Goal: Task Accomplishment & Management: Manage account settings

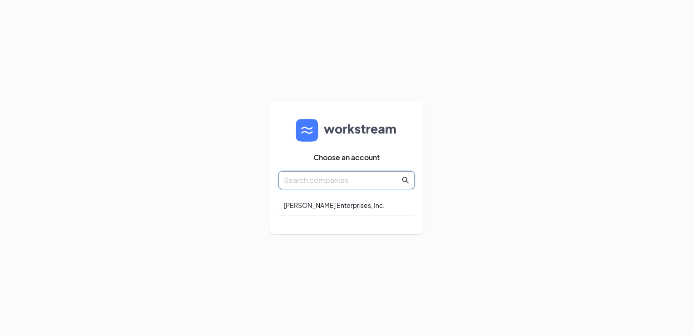
click at [359, 180] on input "text" at bounding box center [342, 179] width 116 height 11
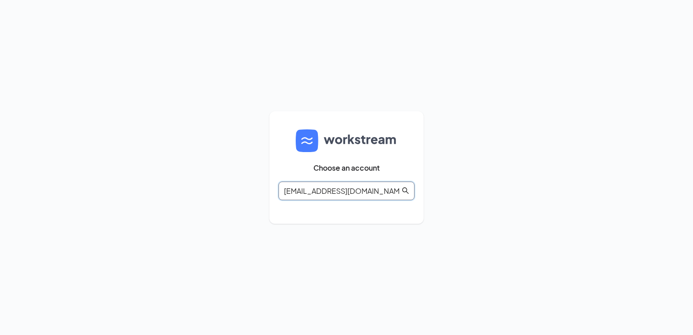
type input "mark.a.hawkins1965@gmail.com"
click at [405, 189] on icon "search" at bounding box center [405, 190] width 7 height 7
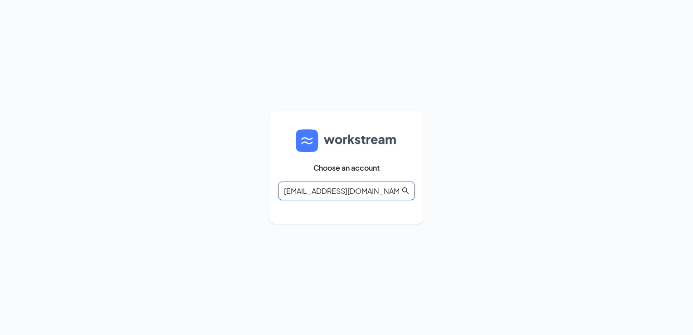
click at [405, 189] on icon "search" at bounding box center [405, 190] width 7 height 7
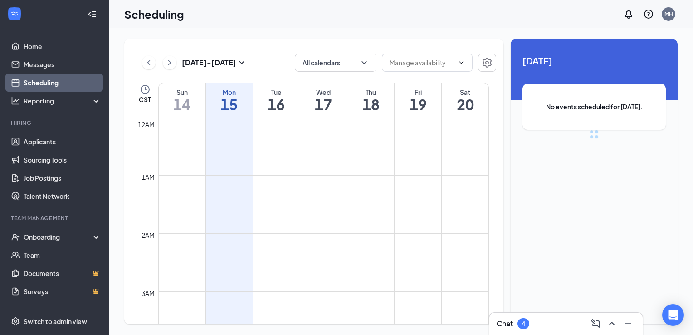
scroll to position [446, 0]
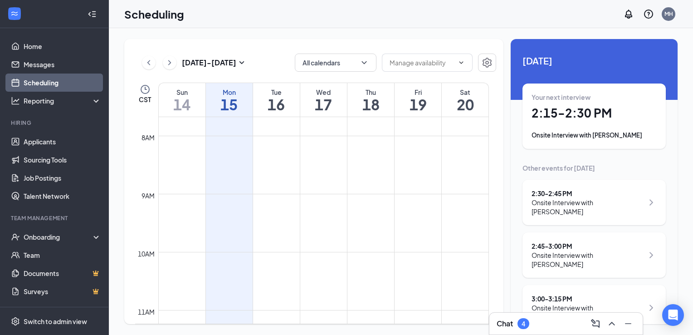
click at [646, 207] on icon "ChevronRight" at bounding box center [651, 202] width 11 height 11
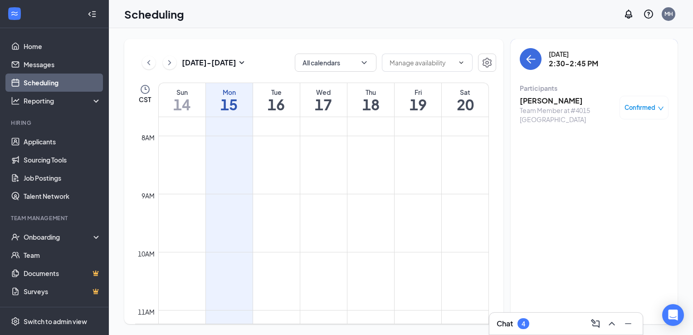
click at [531, 100] on h3 "[PERSON_NAME]" at bounding box center [567, 101] width 95 height 10
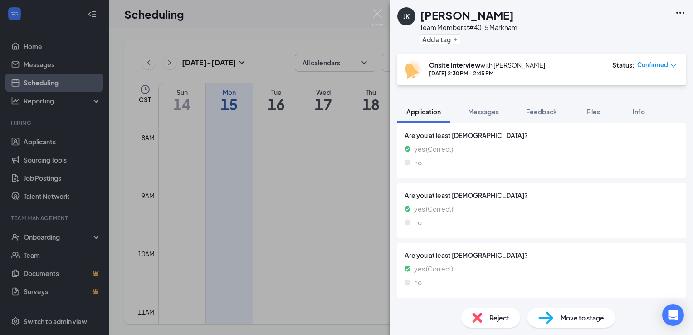
scroll to position [729, 0]
click at [627, 30] on link "View full application" at bounding box center [631, 33] width 98 height 9
click at [377, 11] on img at bounding box center [377, 18] width 11 height 18
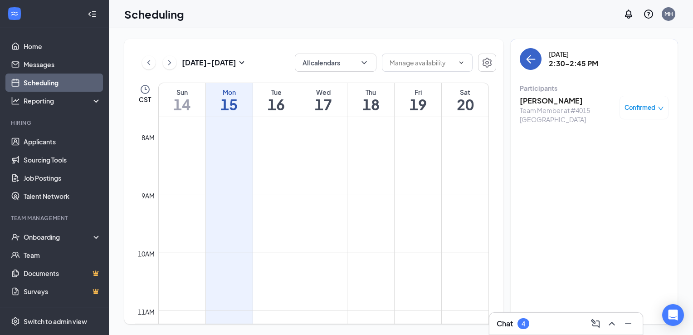
click at [530, 59] on icon "ArrowLeft" at bounding box center [531, 59] width 9 height 1
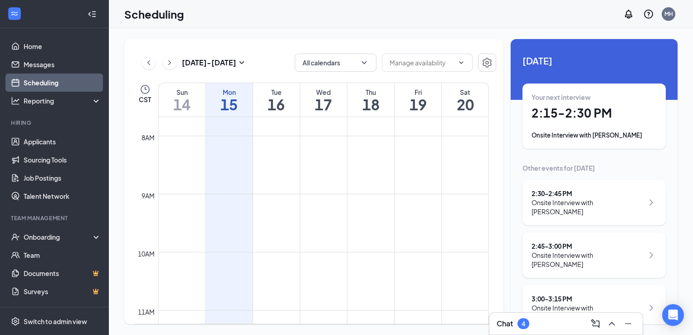
click at [646, 302] on icon "ChevronRight" at bounding box center [651, 307] width 11 height 11
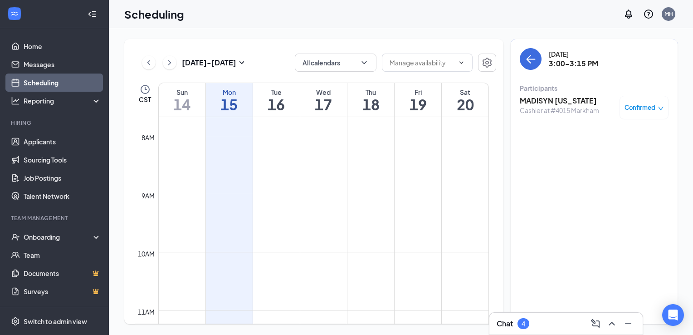
click at [540, 100] on h3 "MADISYN WASHINGTON" at bounding box center [559, 101] width 79 height 10
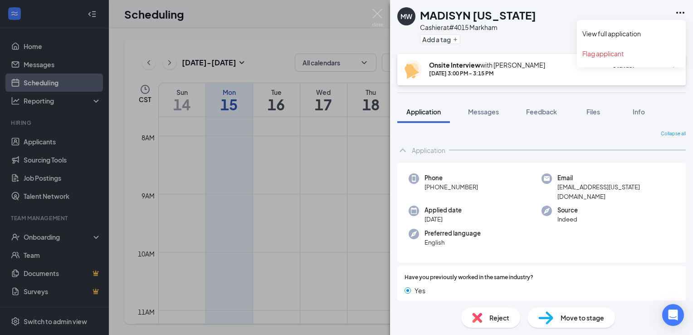
click at [680, 12] on icon "Ellipses" at bounding box center [680, 12] width 11 height 11
click at [642, 33] on link "View full application" at bounding box center [631, 33] width 98 height 9
click at [374, 17] on img at bounding box center [377, 18] width 11 height 18
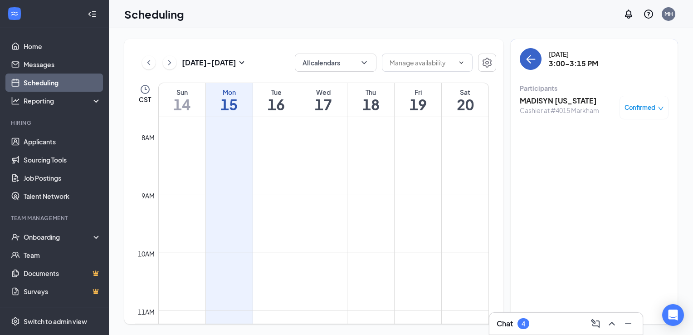
click at [531, 57] on icon "ArrowLeft" at bounding box center [530, 58] width 11 height 11
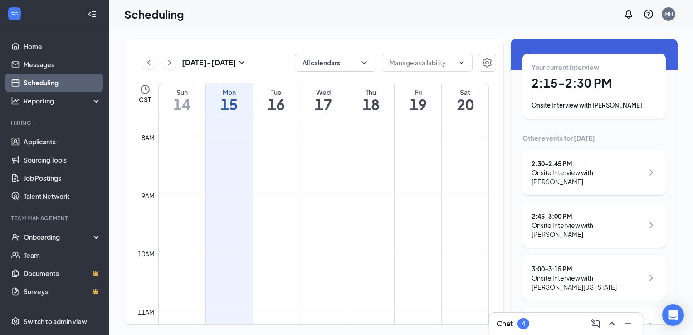
scroll to position [26, 0]
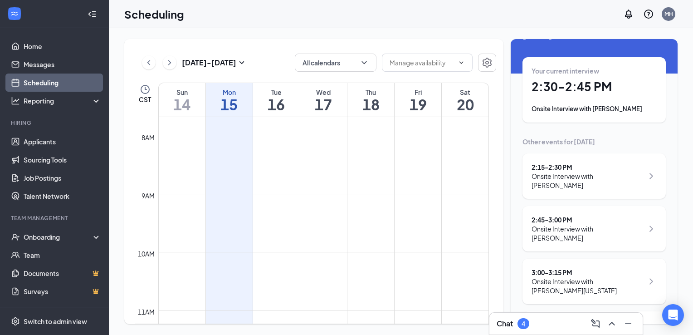
click at [646, 226] on icon "ChevronRight" at bounding box center [651, 228] width 11 height 11
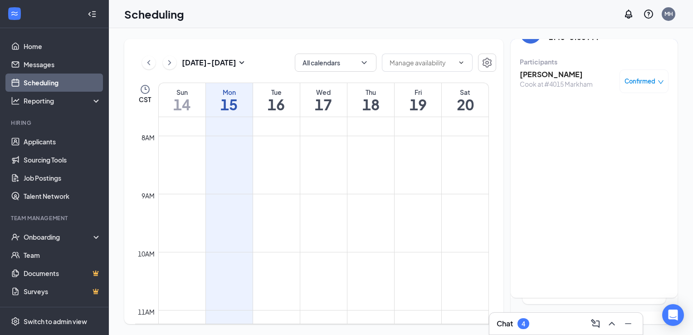
click at [530, 77] on h3 "[PERSON_NAME]" at bounding box center [556, 74] width 73 height 10
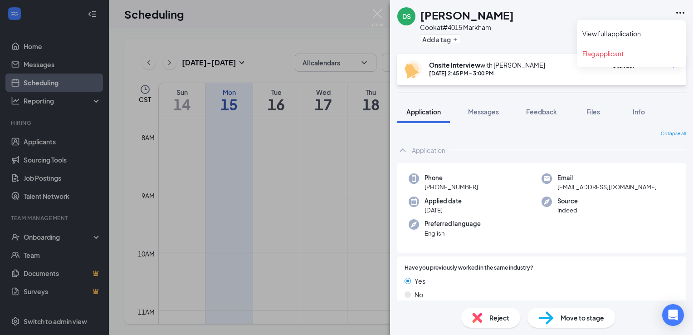
click at [679, 12] on icon "Ellipses" at bounding box center [680, 12] width 11 height 11
click at [636, 33] on link "View full application" at bounding box center [631, 33] width 98 height 9
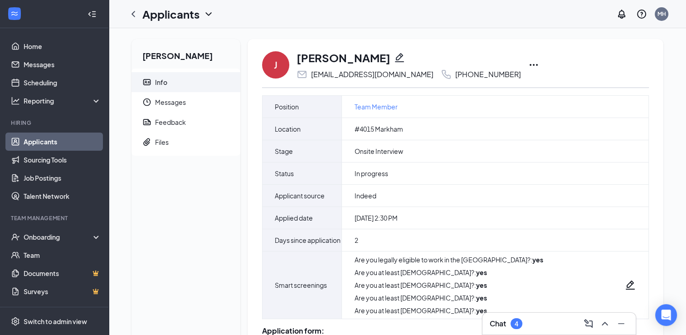
click at [538, 65] on icon "Ellipses" at bounding box center [533, 65] width 8 height 2
click at [539, 64] on icon "Ellipses" at bounding box center [533, 64] width 11 height 11
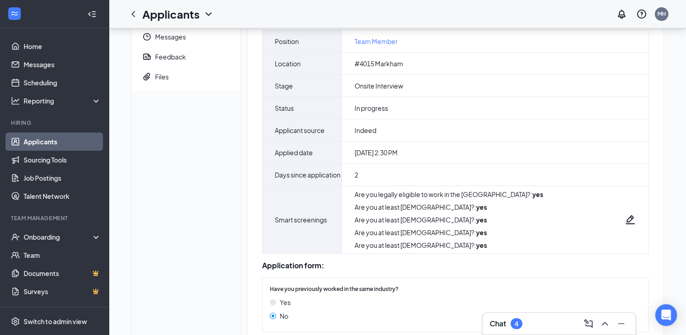
scroll to position [73, 0]
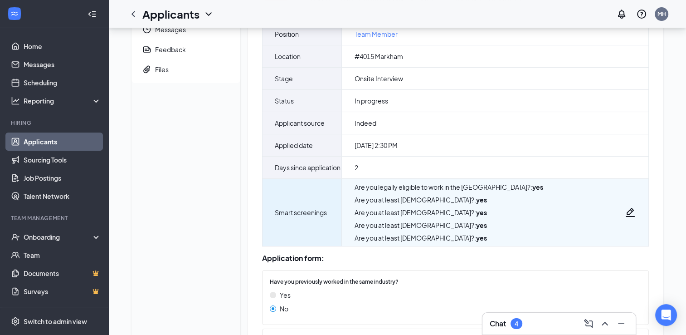
click at [631, 218] on icon "Pencil" at bounding box center [630, 212] width 11 height 11
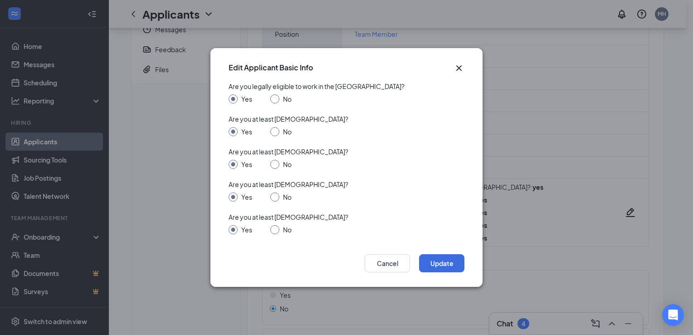
click at [458, 66] on icon "Cross" at bounding box center [458, 68] width 11 height 11
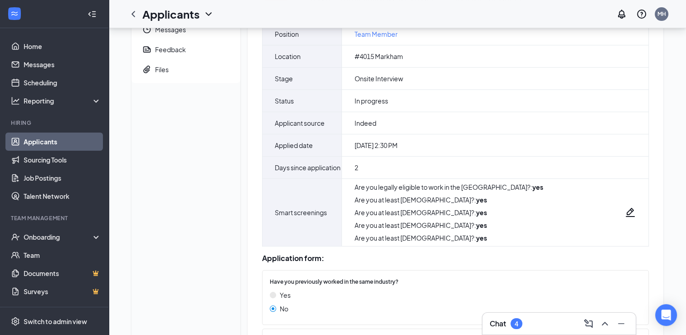
scroll to position [0, 0]
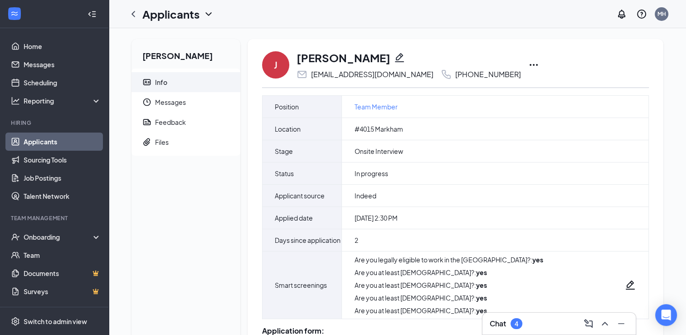
click at [538, 65] on icon "Ellipses" at bounding box center [533, 65] width 8 height 2
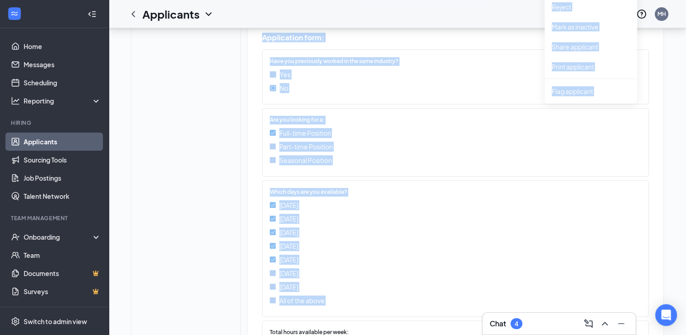
scroll to position [336, 0]
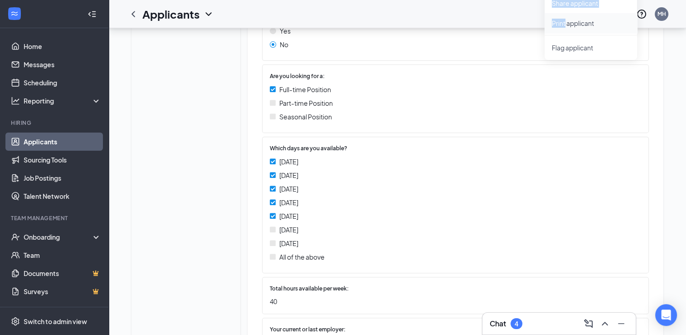
drag, startPoint x: 550, startPoint y: 65, endPoint x: 565, endPoint y: 21, distance: 46.3
click at [569, 23] on p "Print applicant" at bounding box center [591, 23] width 78 height 9
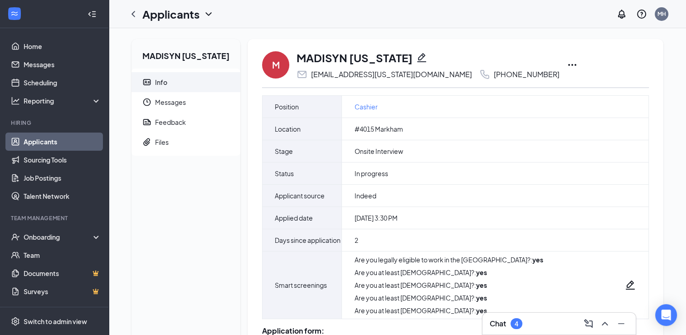
click at [568, 64] on icon "Ellipses" at bounding box center [572, 65] width 8 height 2
drag, startPoint x: 666, startPoint y: 183, endPoint x: 679, endPoint y: 162, distance: 24.6
click at [567, 63] on icon "Ellipses" at bounding box center [572, 64] width 11 height 11
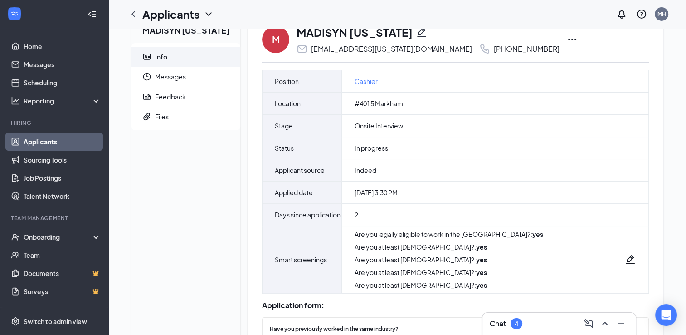
scroll to position [21, 0]
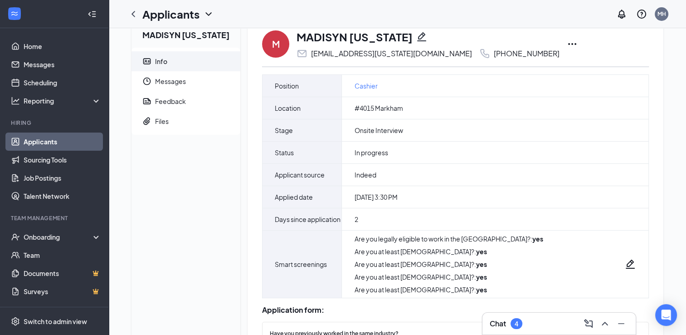
click at [568, 44] on icon "Ellipses" at bounding box center [572, 44] width 8 height 2
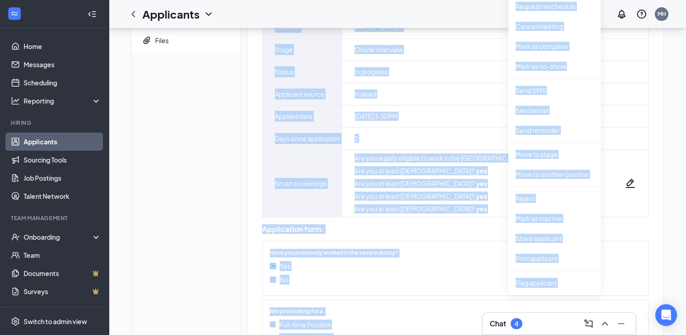
scroll to position [128, 0]
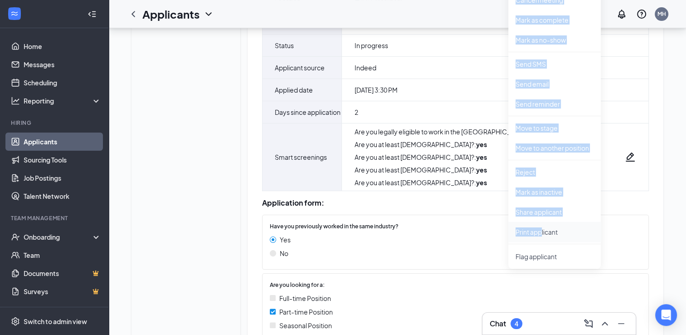
drag, startPoint x: 514, startPoint y: 44, endPoint x: 541, endPoint y: 233, distance: 191.0
click at [541, 233] on p "Print applicant" at bounding box center [554, 231] width 78 height 9
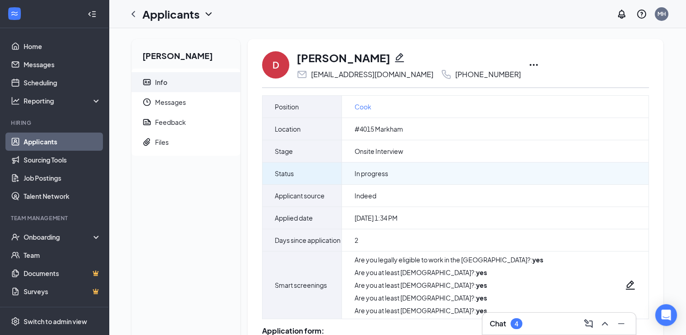
drag, startPoint x: 0, startPoint y: 0, endPoint x: 507, endPoint y: 179, distance: 537.4
click at [507, 179] on div "In progress" at bounding box center [495, 173] width 306 height 22
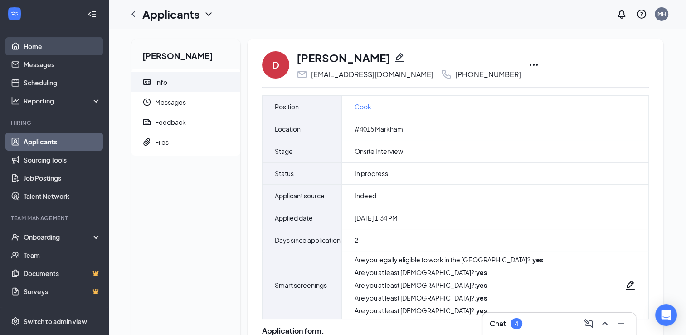
click at [36, 45] on link "Home" at bounding box center [63, 46] width 78 height 18
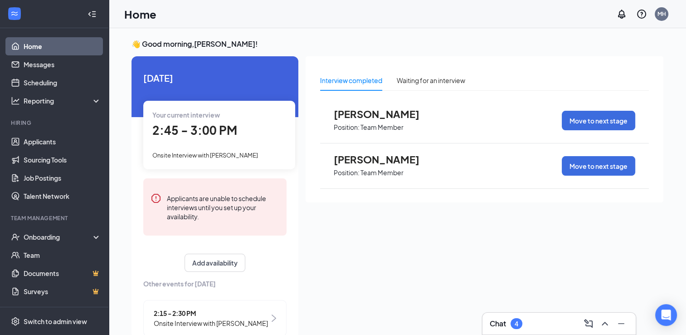
click at [355, 161] on span "[PERSON_NAME]" at bounding box center [384, 159] width 100 height 12
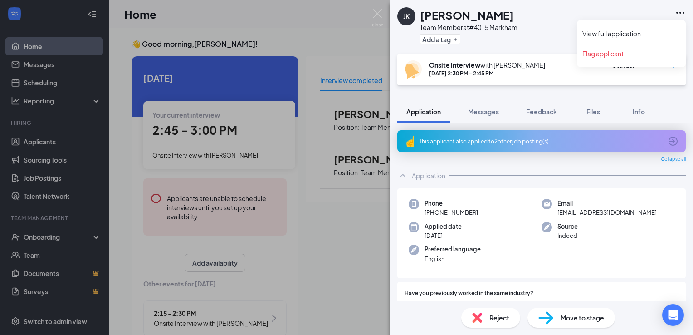
click at [678, 15] on icon "Ellipses" at bounding box center [680, 12] width 11 height 11
click at [606, 30] on link "View full application" at bounding box center [631, 33] width 98 height 9
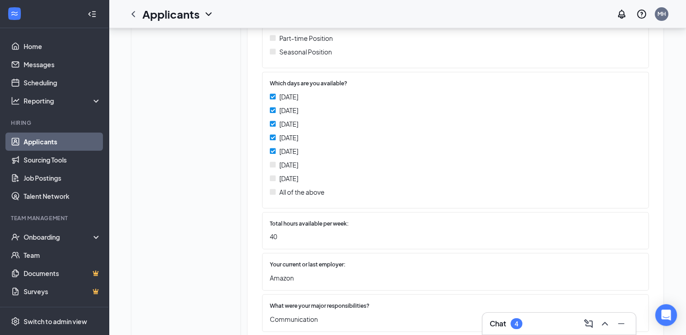
scroll to position [420, 0]
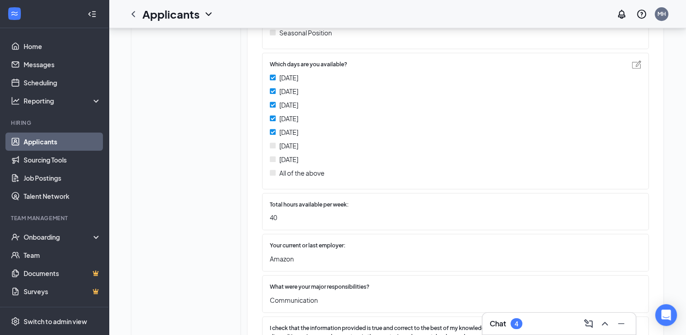
click at [272, 148] on img at bounding box center [273, 145] width 6 height 6
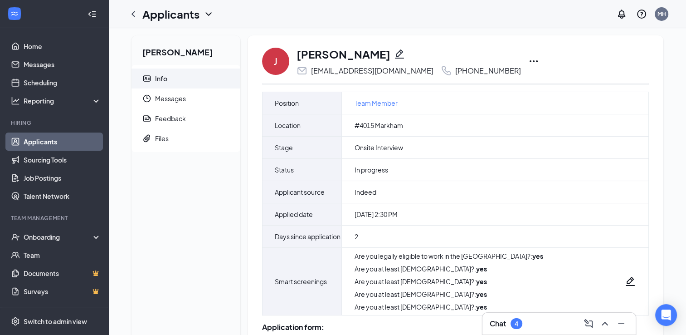
scroll to position [0, 0]
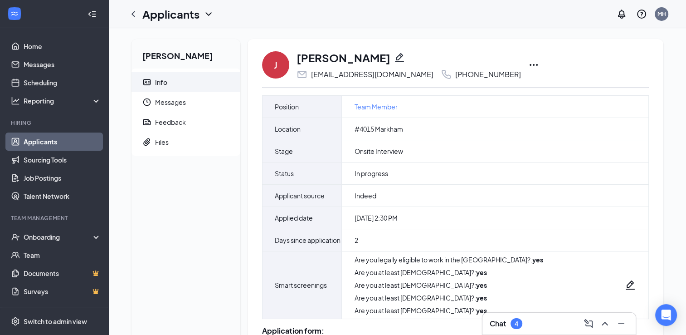
click at [538, 64] on icon "Ellipses" at bounding box center [533, 65] width 8 height 2
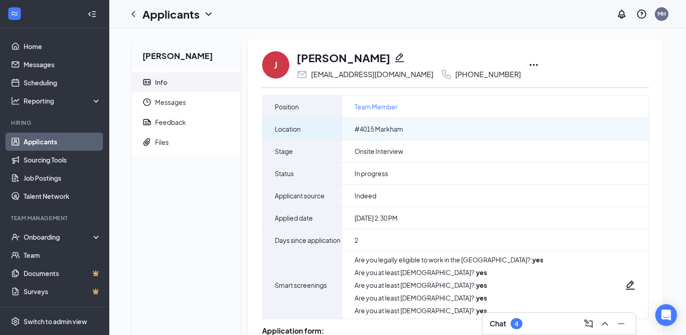
click at [483, 119] on div "#4015 Markham" at bounding box center [495, 129] width 306 height 22
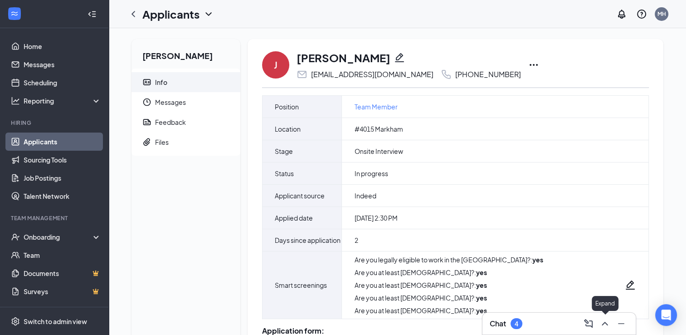
click at [603, 324] on icon "ChevronUp" at bounding box center [604, 323] width 11 height 11
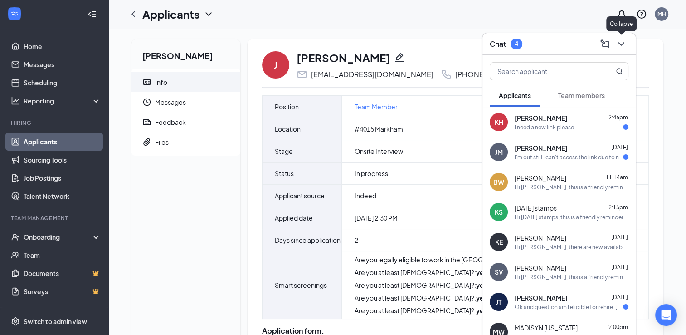
click at [621, 45] on icon "ChevronDown" at bounding box center [621, 44] width 6 height 4
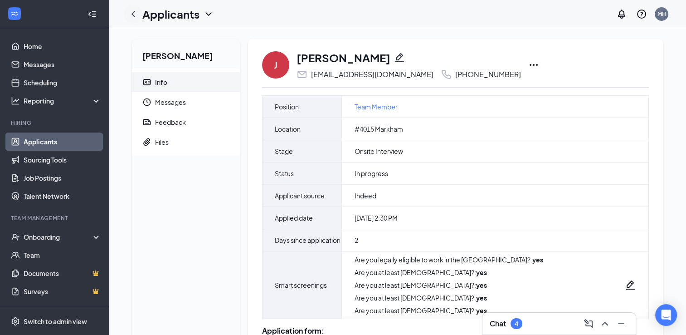
click at [131, 11] on icon "ChevronLeft" at bounding box center [133, 14] width 11 height 11
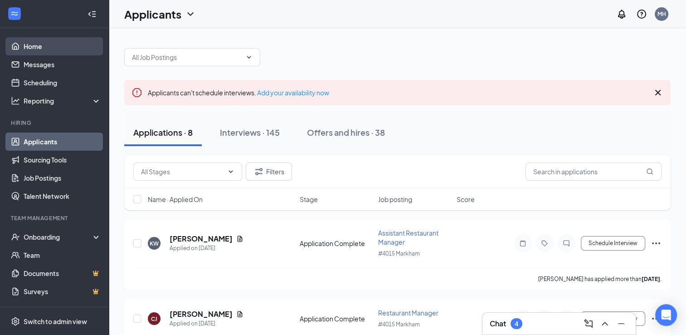
click at [27, 50] on link "Home" at bounding box center [63, 46] width 78 height 18
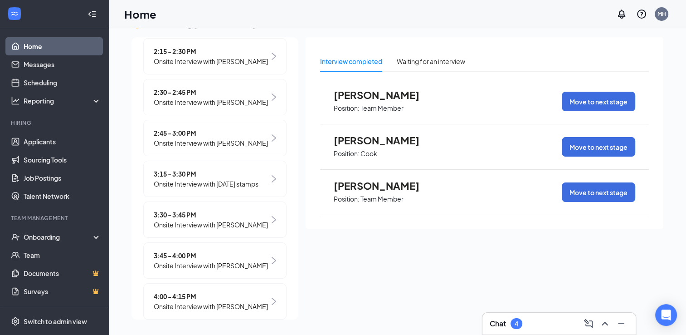
scroll to position [255, 0]
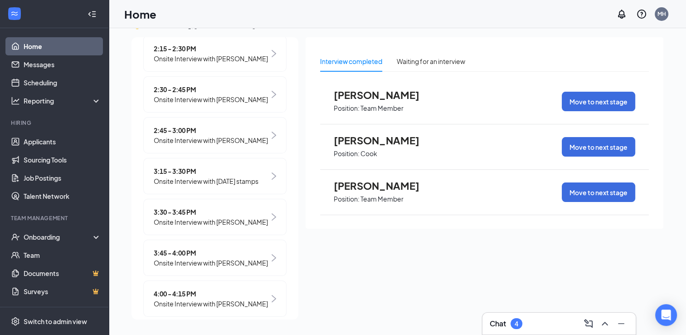
click at [264, 169] on div "3:15 - 3:30 PM Onsite Interview with kwanzaa stamps" at bounding box center [214, 176] width 143 height 36
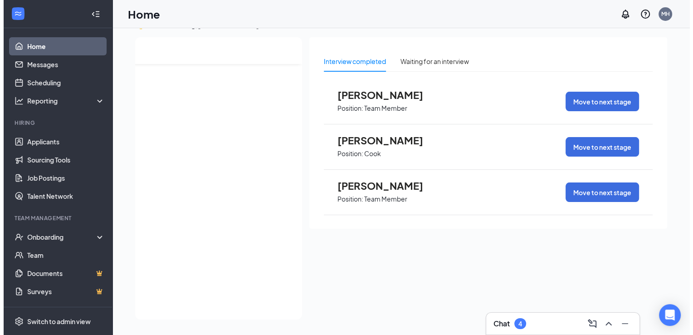
scroll to position [0, 0]
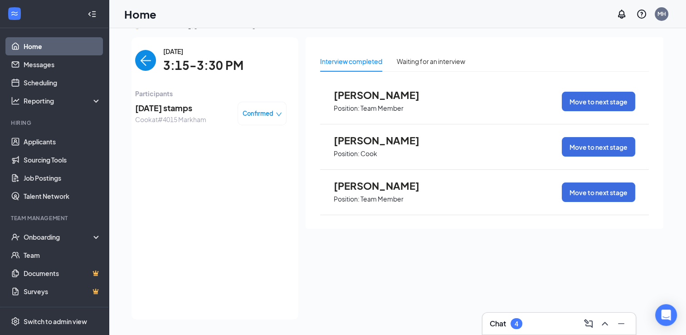
click at [264, 169] on div "Monday, Sep 15 3:15-3:30 PM Participants kwanzaa stamps Cook at #4015 Markham C…" at bounding box center [210, 178] width 151 height 264
click at [147, 108] on span "kwanzaa stamps" at bounding box center [170, 108] width 71 height 13
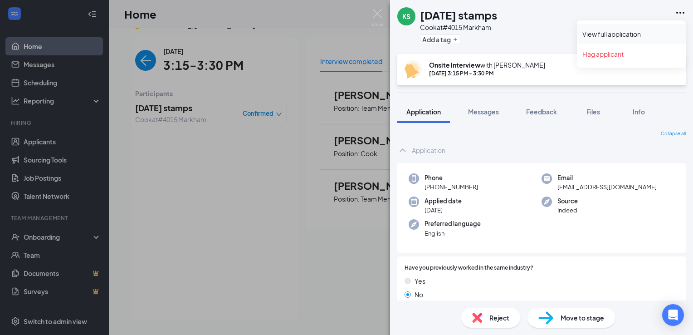
click at [625, 31] on link "View full application" at bounding box center [631, 33] width 98 height 9
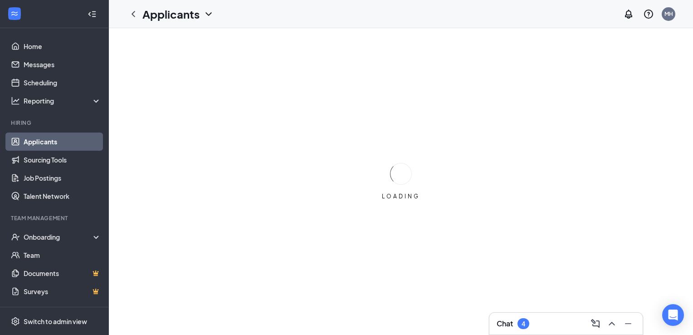
click at [625, 31] on div "LOADING" at bounding box center [401, 181] width 584 height 306
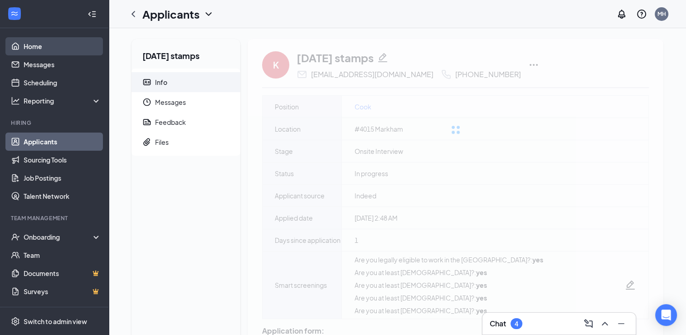
click at [24, 48] on link "Home" at bounding box center [63, 46] width 78 height 18
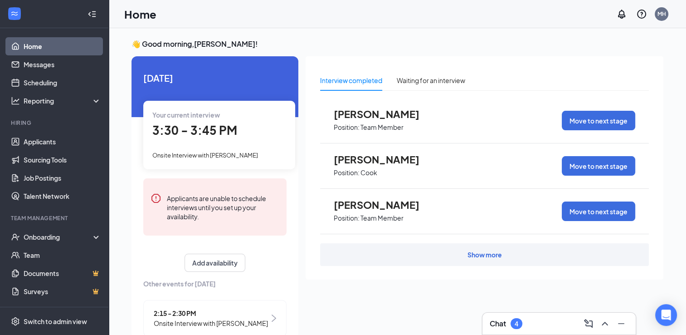
click at [249, 155] on span "Onsite Interview with [PERSON_NAME]" at bounding box center [205, 154] width 106 height 7
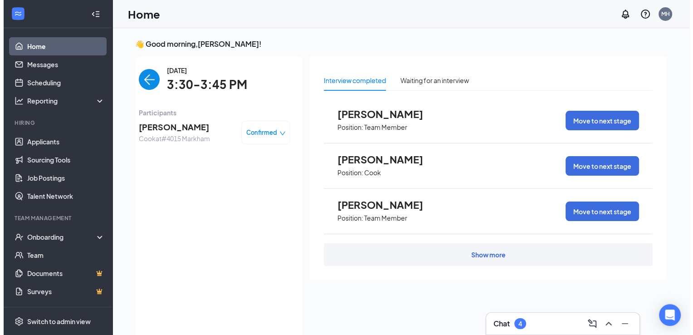
scroll to position [4, 0]
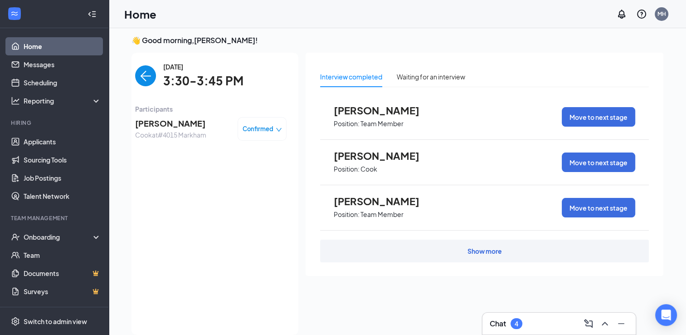
click at [174, 120] on span "[PERSON_NAME]" at bounding box center [170, 123] width 71 height 13
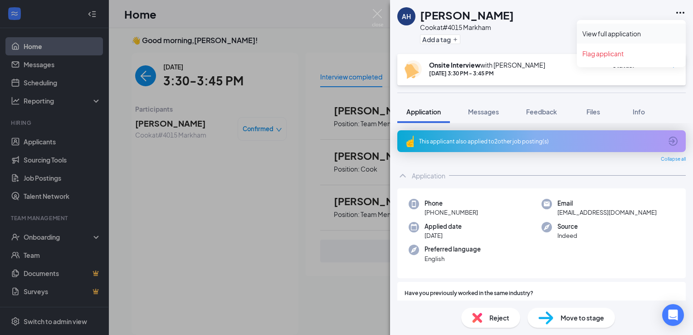
click at [631, 33] on link "View full application" at bounding box center [631, 33] width 98 height 9
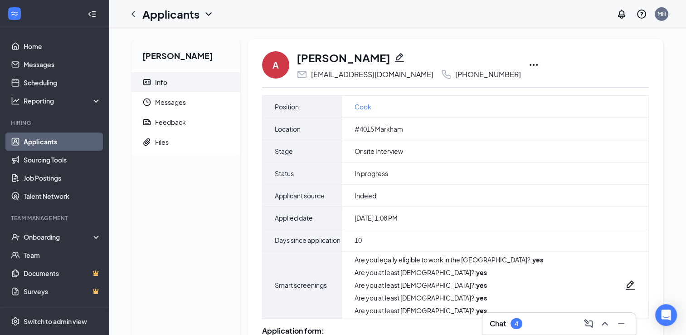
click at [528, 66] on icon "Ellipses" at bounding box center [533, 64] width 11 height 11
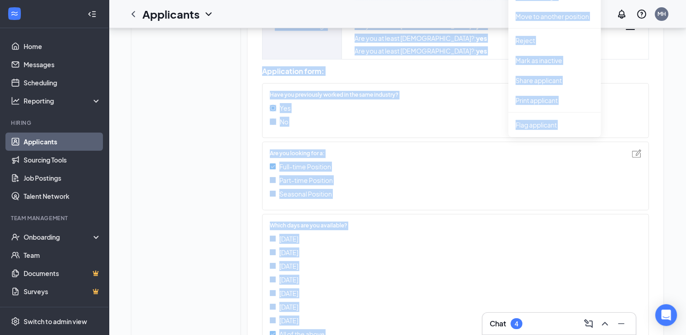
scroll to position [276, 0]
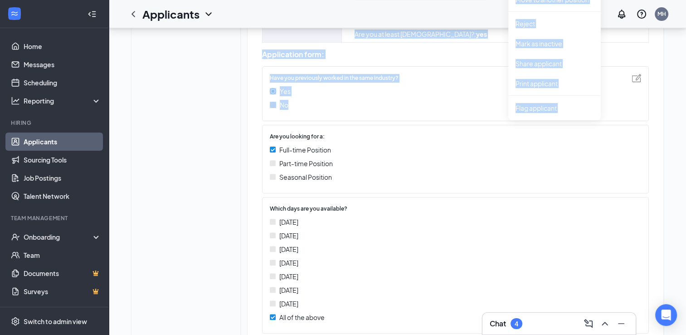
drag, startPoint x: 598, startPoint y: 104, endPoint x: 497, endPoint y: 112, distance: 100.9
click at [497, 112] on div "A [PERSON_NAME] [EMAIL_ADDRESS][DOMAIN_NAME] [PHONE_NUMBER] [PERSON_NAME] as hi…" at bounding box center [455, 144] width 387 height 740
click at [497, 110] on div "No" at bounding box center [451, 105] width 362 height 10
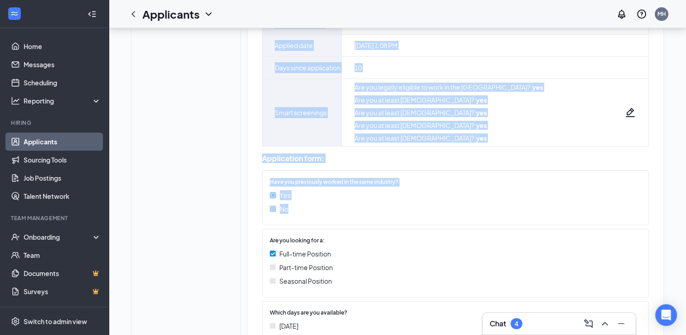
scroll to position [167, 0]
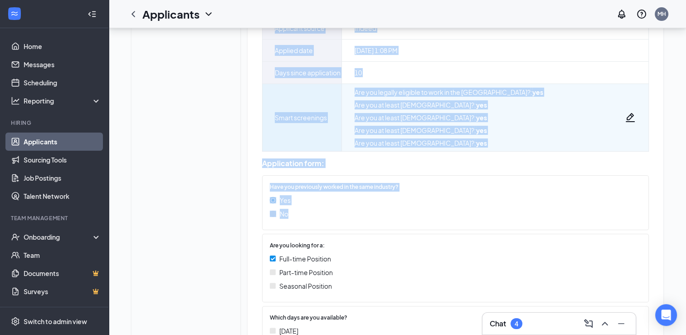
click at [450, 108] on span "Are you legally eligible to work in the US? : yes Are you at least 16 years old…" at bounding box center [449, 117] width 189 height 67
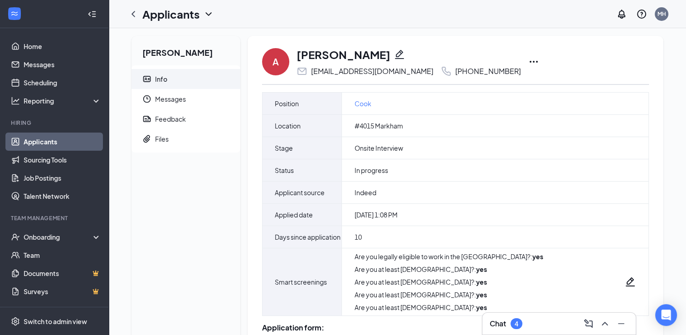
scroll to position [0, 0]
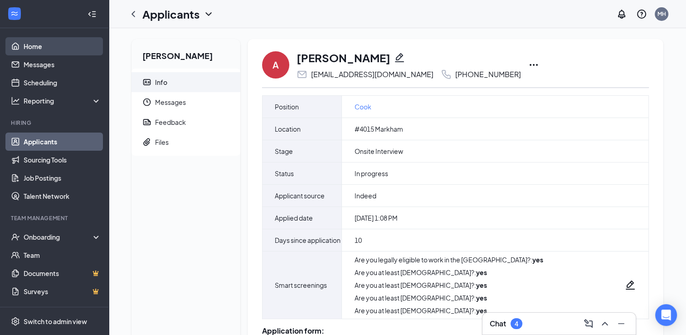
click at [32, 48] on link "Home" at bounding box center [63, 46] width 78 height 18
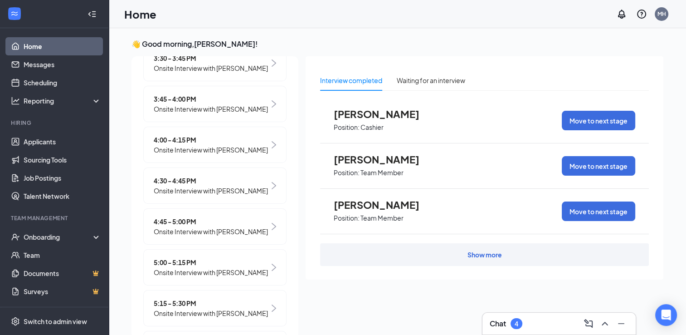
scroll to position [470, 0]
click at [235, 235] on span "Onsite Interview with [PERSON_NAME]" at bounding box center [211, 230] width 114 height 10
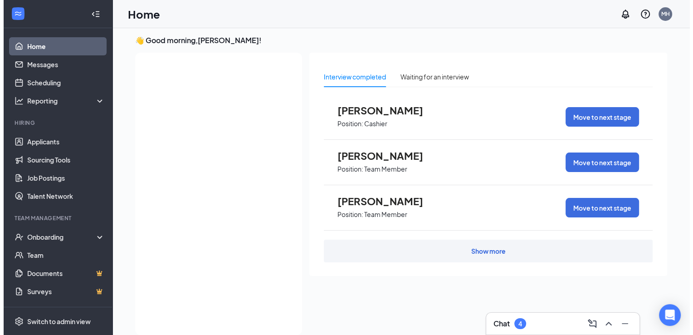
scroll to position [0, 0]
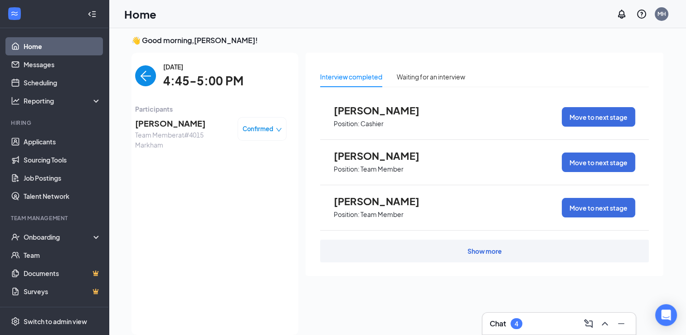
click at [151, 125] on span "Landon Foots" at bounding box center [182, 123] width 95 height 13
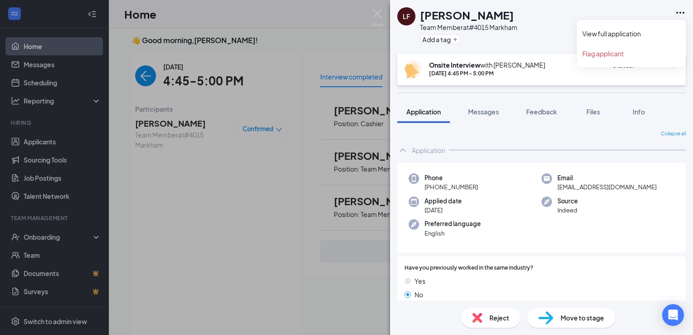
click at [680, 15] on icon "Ellipses" at bounding box center [680, 12] width 11 height 11
click at [627, 34] on link "View full application" at bounding box center [631, 33] width 98 height 9
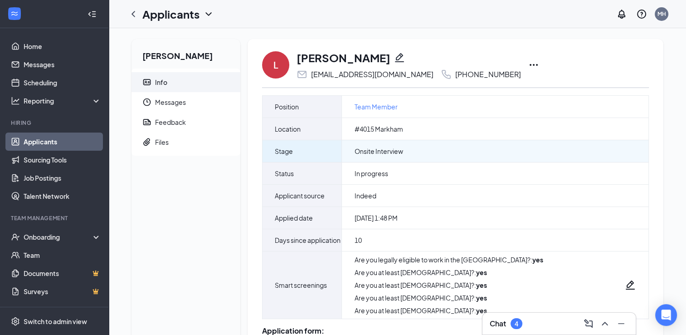
click at [384, 159] on div "Onsite Interview" at bounding box center [495, 151] width 306 height 22
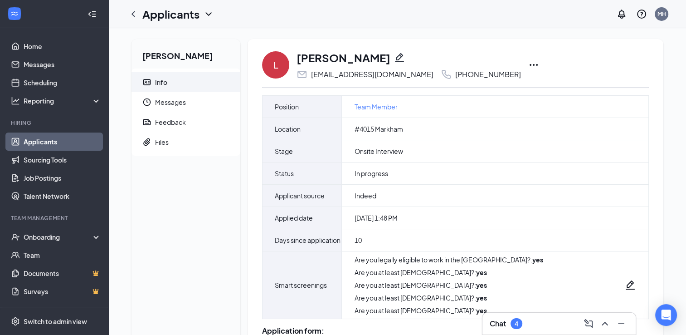
click at [529, 64] on icon "Ellipses" at bounding box center [533, 65] width 8 height 2
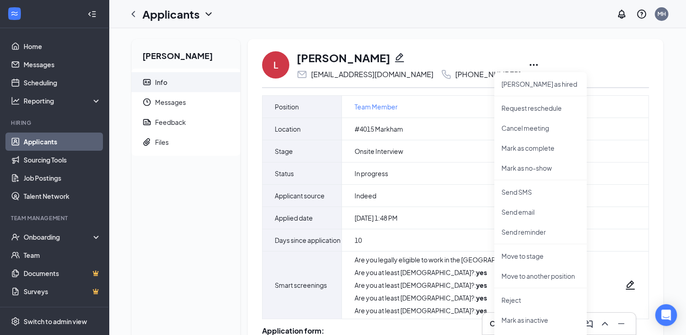
click at [529, 64] on icon "Ellipses" at bounding box center [533, 65] width 8 height 2
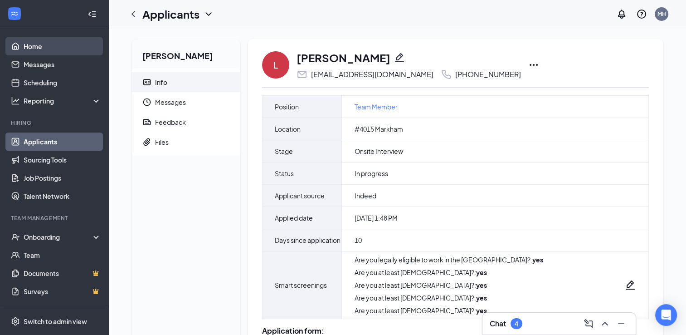
click at [31, 49] on link "Home" at bounding box center [63, 46] width 78 height 18
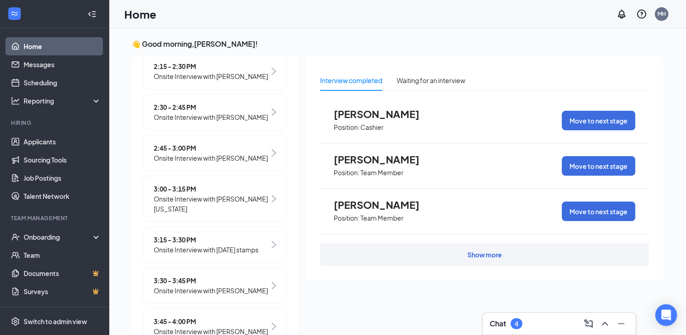
scroll to position [493, 0]
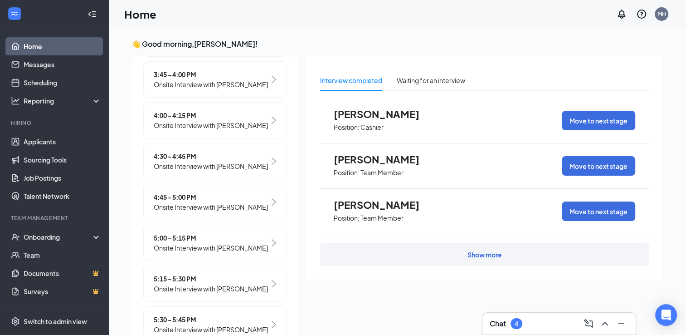
click at [240, 171] on span "Onsite Interview with [PERSON_NAME]" at bounding box center [211, 166] width 114 height 10
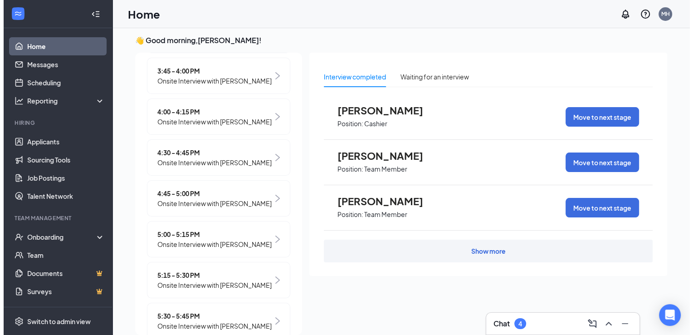
scroll to position [0, 0]
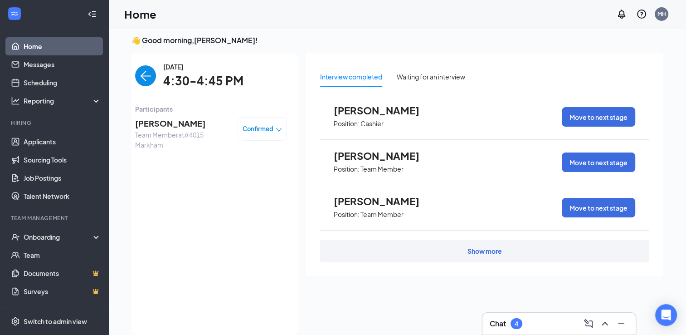
click at [139, 121] on span "[PERSON_NAME]" at bounding box center [182, 123] width 95 height 13
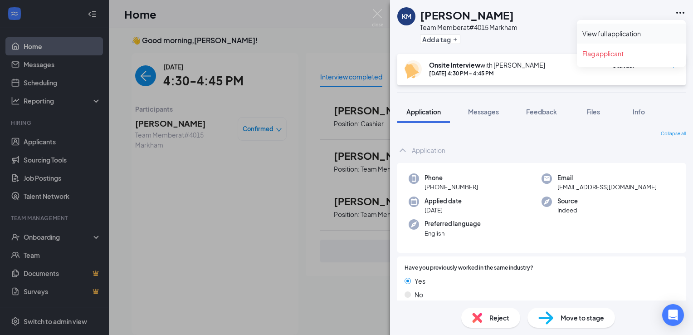
click at [634, 34] on link "View full application" at bounding box center [631, 33] width 98 height 9
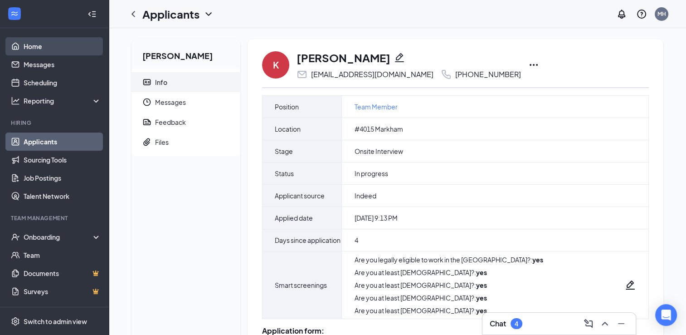
click at [25, 44] on link "Home" at bounding box center [63, 46] width 78 height 18
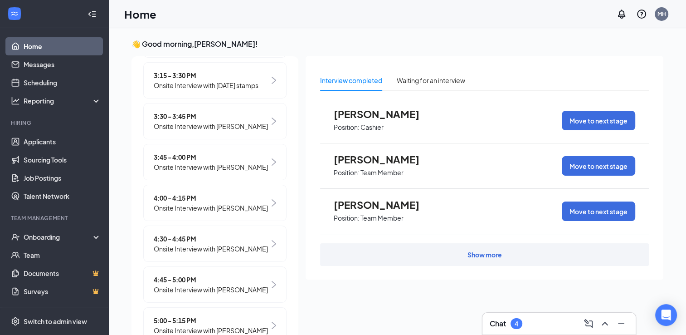
scroll to position [417, 0]
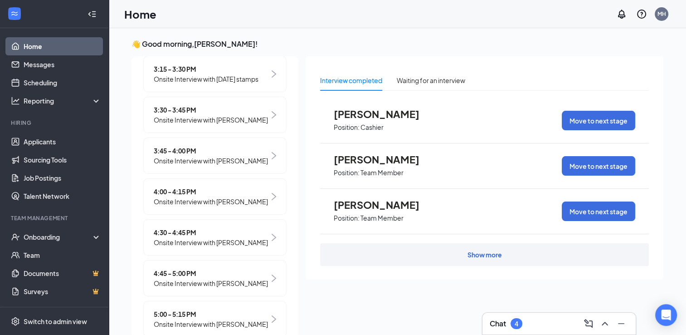
click at [264, 214] on div "4:00 - 4:15 PM Onsite Interview with [PERSON_NAME]" at bounding box center [214, 196] width 143 height 36
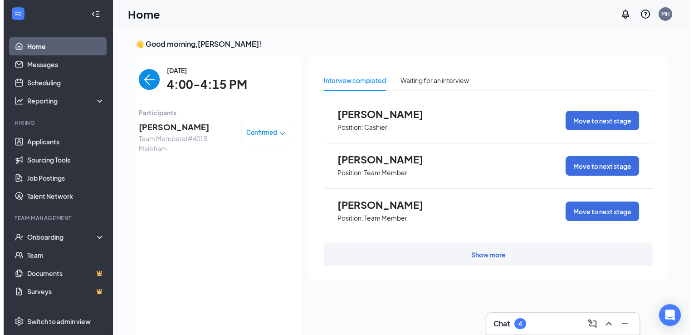
scroll to position [4, 0]
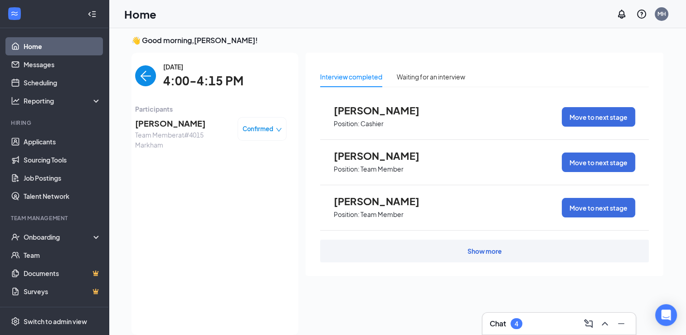
click at [148, 124] on span "[PERSON_NAME]" at bounding box center [182, 123] width 95 height 13
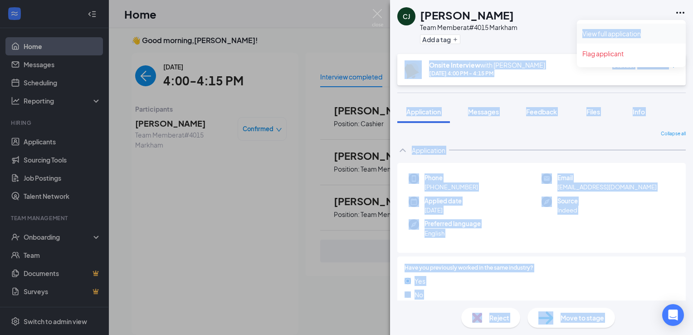
drag, startPoint x: 680, startPoint y: 14, endPoint x: 626, endPoint y: 43, distance: 61.4
click at [626, 43] on body "Home Messages Scheduling Reporting Hiring Applicants Sourcing Tools Job Posting…" at bounding box center [346, 163] width 693 height 335
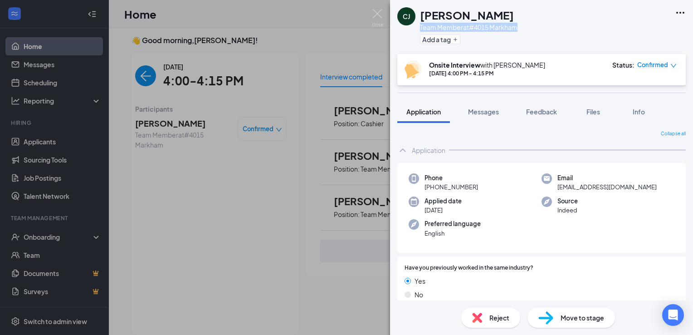
drag, startPoint x: 626, startPoint y: 43, endPoint x: 578, endPoint y: 23, distance: 52.0
click at [578, 23] on div "CJ Ceasar Johnson Team Member at #4015 Markham Add a tag" at bounding box center [541, 27] width 303 height 54
drag, startPoint x: 578, startPoint y: 23, endPoint x: 680, endPoint y: 14, distance: 102.9
click at [680, 14] on icon "Ellipses" at bounding box center [680, 12] width 11 height 11
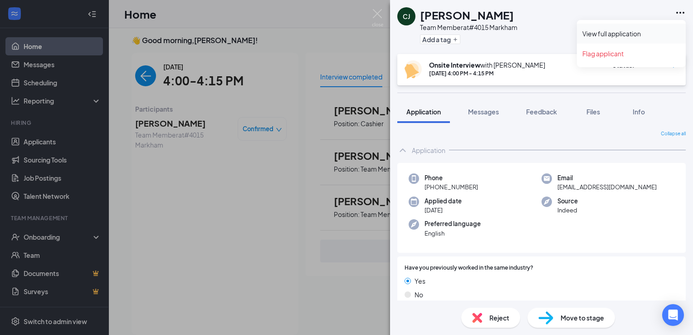
click at [631, 30] on link "View full application" at bounding box center [631, 33] width 98 height 9
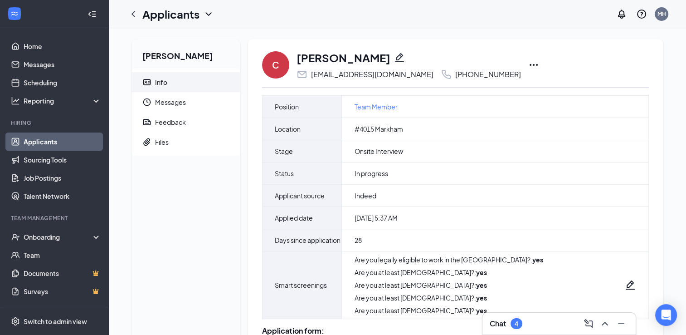
click at [528, 63] on icon "Ellipses" at bounding box center [533, 64] width 11 height 11
drag, startPoint x: 536, startPoint y: 43, endPoint x: 508, endPoint y: 49, distance: 28.7
click at [534, 77] on div "C Ceasar Johnson ceasarjohnson81@gmail.com +1 (501) 351-8728 Mark as hired Requ…" at bounding box center [455, 65] width 387 height 30
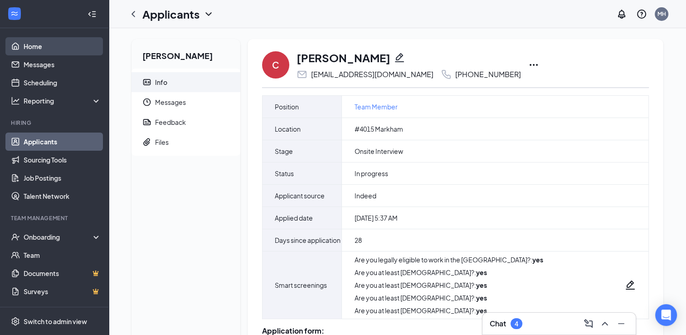
click at [24, 50] on link "Home" at bounding box center [63, 46] width 78 height 18
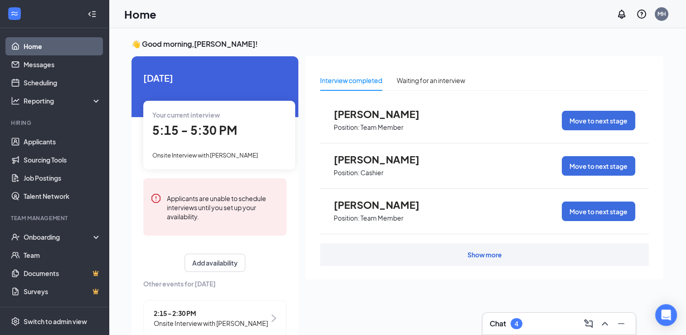
click at [194, 132] on span "5:15 - 5:30 PM" at bounding box center [194, 129] width 85 height 15
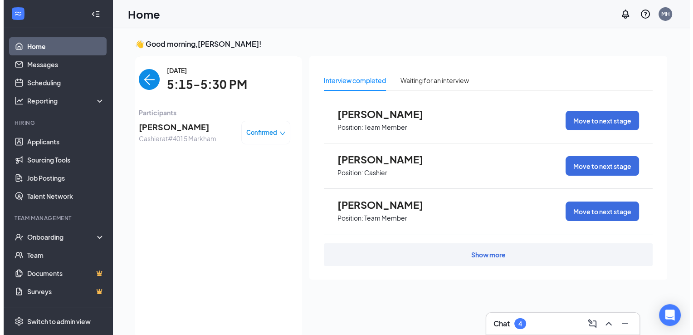
scroll to position [4, 0]
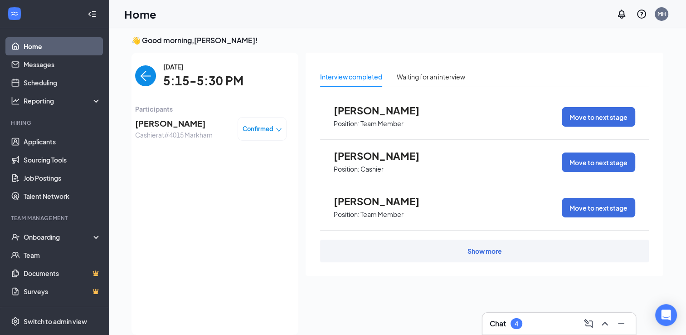
click at [168, 123] on span "[PERSON_NAME]" at bounding box center [174, 123] width 78 height 13
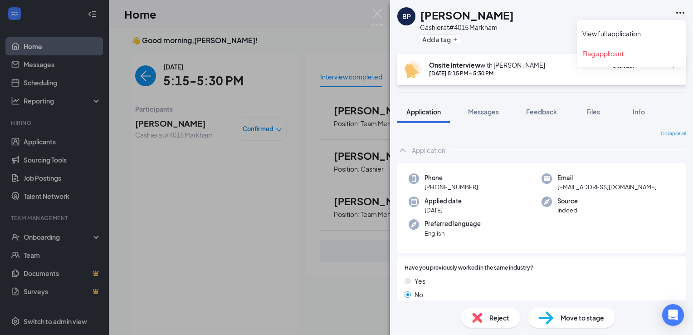
click at [681, 14] on icon "Ellipses" at bounding box center [680, 12] width 11 height 11
click at [632, 34] on link "View full application" at bounding box center [631, 33] width 98 height 9
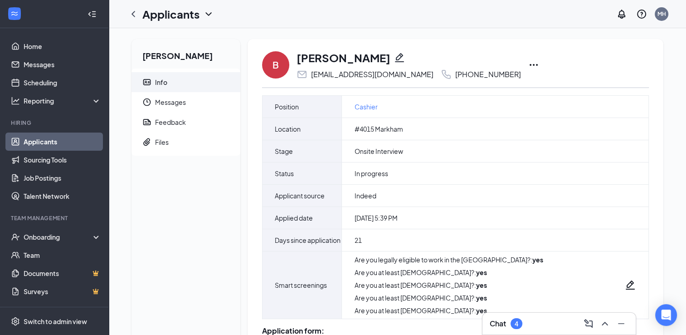
click at [528, 67] on icon "Ellipses" at bounding box center [533, 64] width 11 height 11
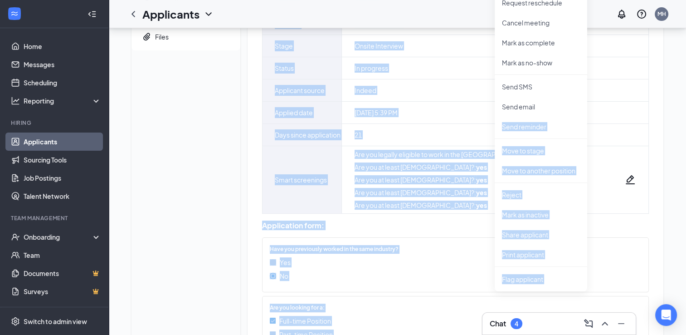
drag, startPoint x: 544, startPoint y: 210, endPoint x: 688, endPoint y: 330, distance: 186.7
click at [686, 229] on html "Home Messages Scheduling Reporting Hiring Applicants Sourcing Tools Job Posting…" at bounding box center [343, 62] width 686 height 335
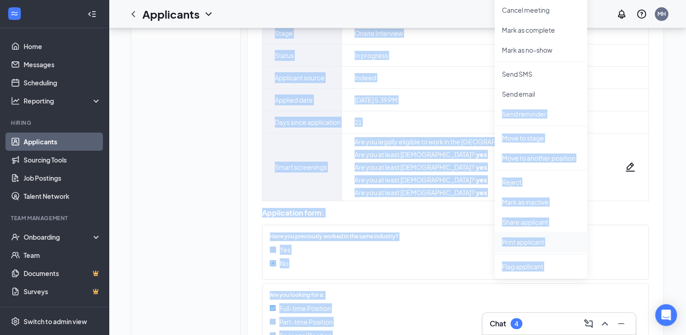
click at [524, 237] on p "Print applicant" at bounding box center [541, 241] width 78 height 9
